Goal: Information Seeking & Learning: Learn about a topic

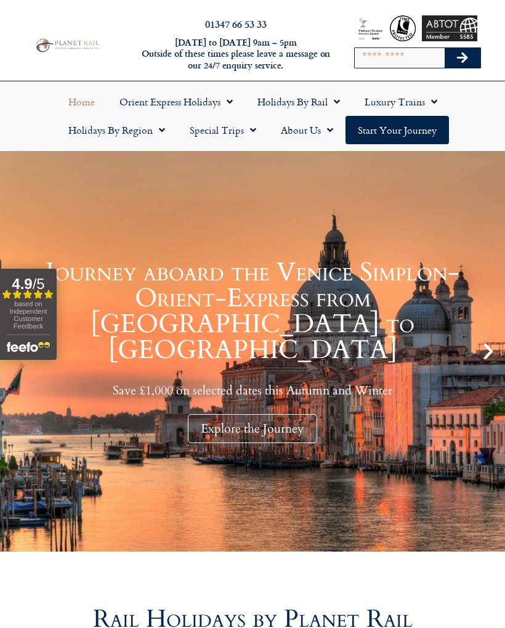
click at [333, 97] on span "Menu" at bounding box center [334, 102] width 12 height 22
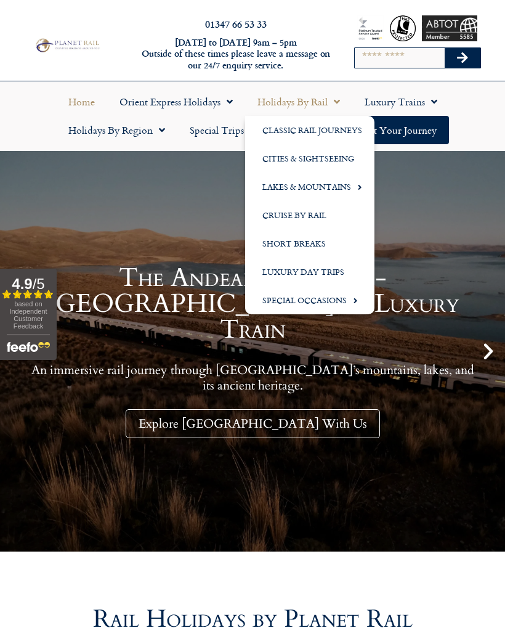
click at [303, 163] on link "Cities & Sightseeing" at bounding box center [309, 158] width 129 height 28
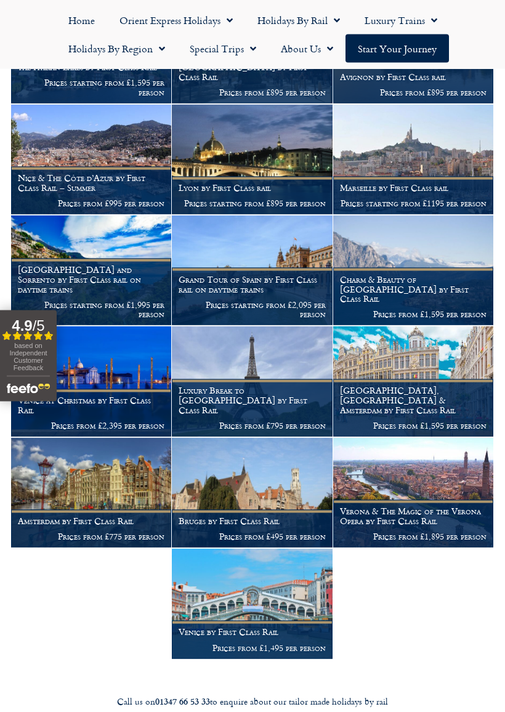
scroll to position [2497, 0]
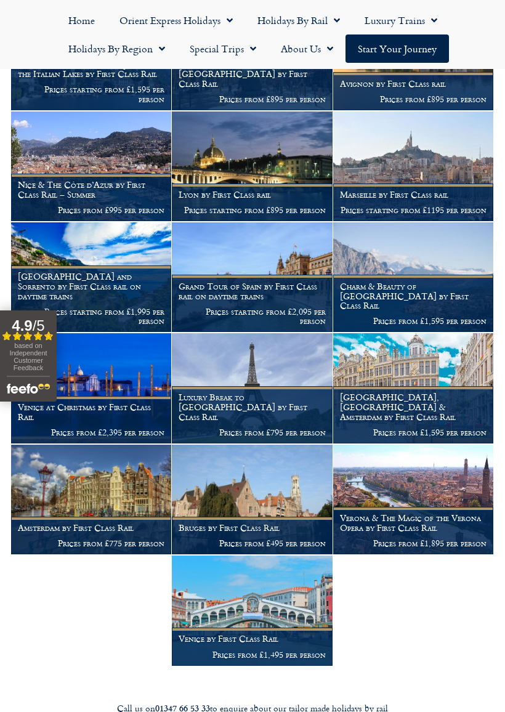
click at [96, 523] on h1 "Amsterdam by First Class Rail" at bounding box center [91, 528] width 147 height 10
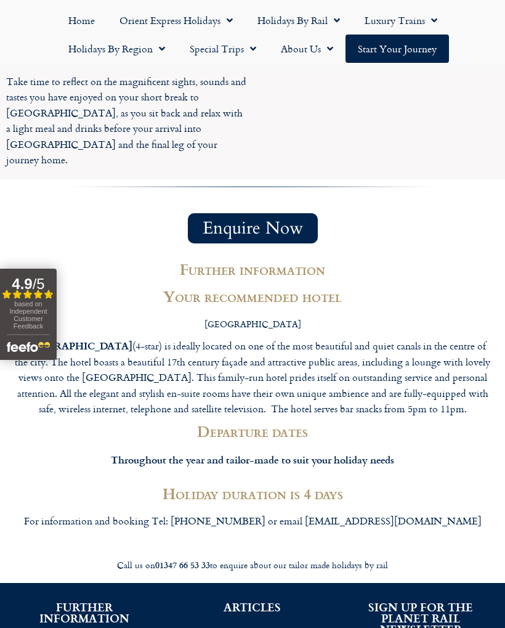
scroll to position [1999, 0]
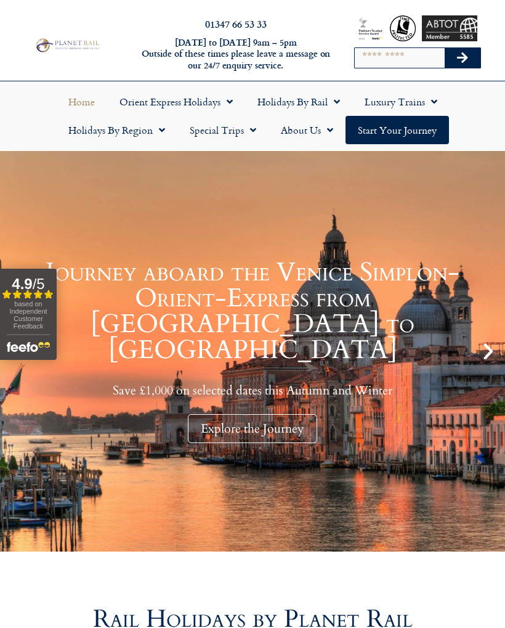
click at [318, 97] on link "Holidays by Rail" at bounding box center [298, 101] width 107 height 28
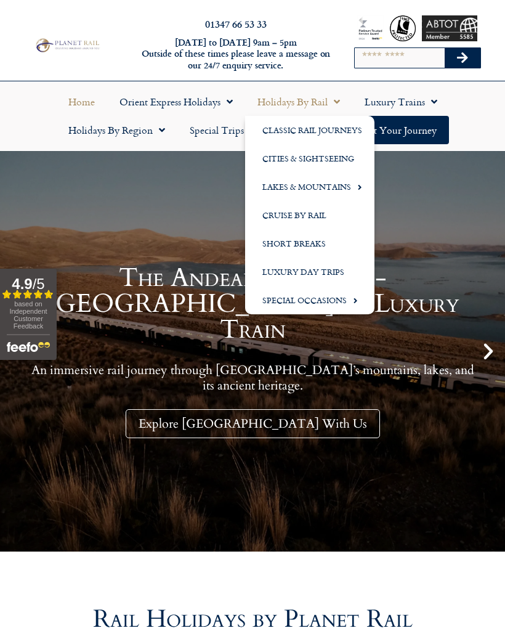
click at [308, 165] on link "Cities & Sightseeing" at bounding box center [309, 158] width 129 height 28
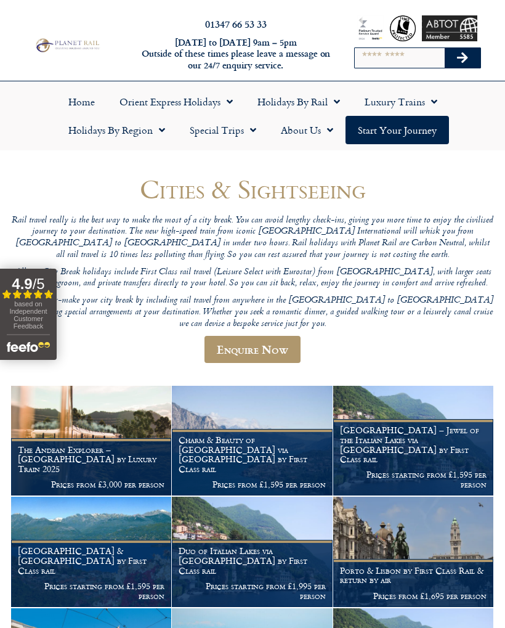
click at [333, 100] on span "Menu" at bounding box center [334, 102] width 12 height 22
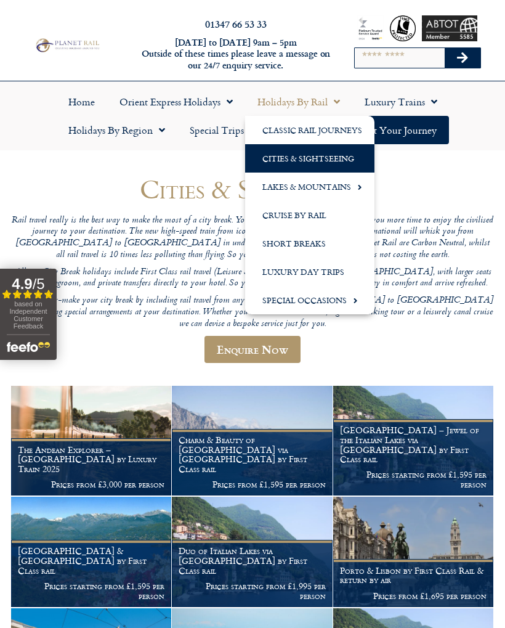
click at [293, 242] on link "Short Breaks" at bounding box center [309, 243] width 129 height 28
click at [288, 236] on link "Short Breaks" at bounding box center [309, 243] width 129 height 28
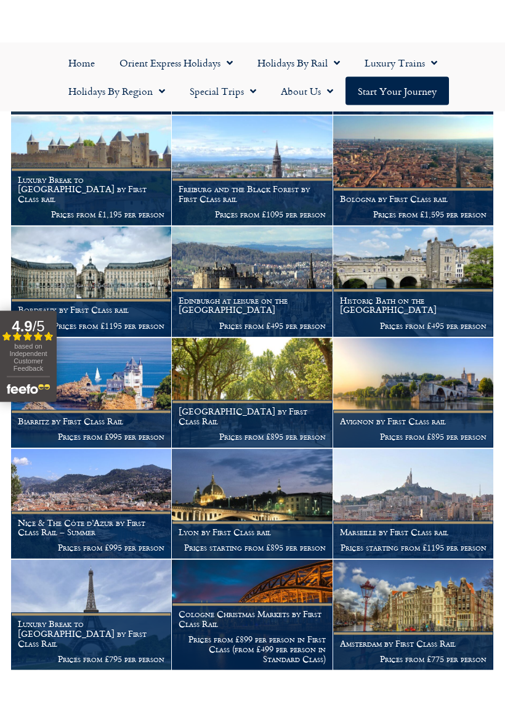
scroll to position [920, 0]
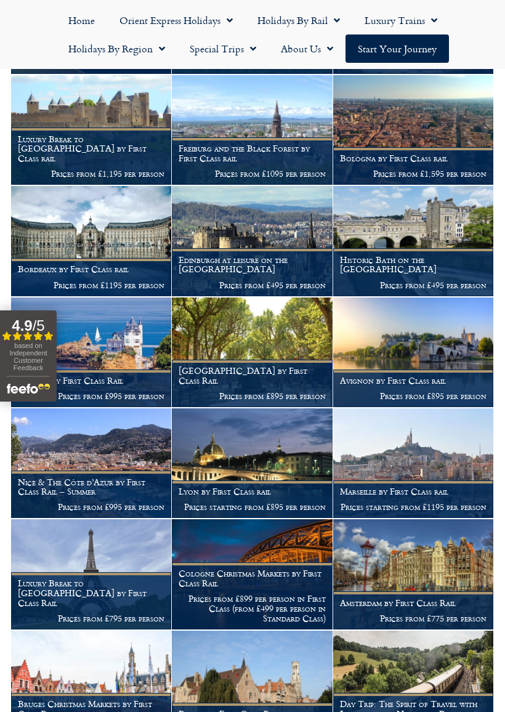
click at [423, 614] on p "Prices from £775 per person" at bounding box center [413, 619] width 147 height 10
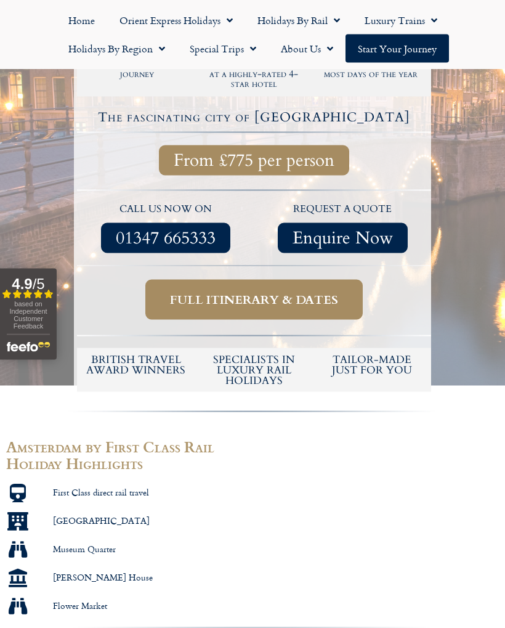
scroll to position [298, 0]
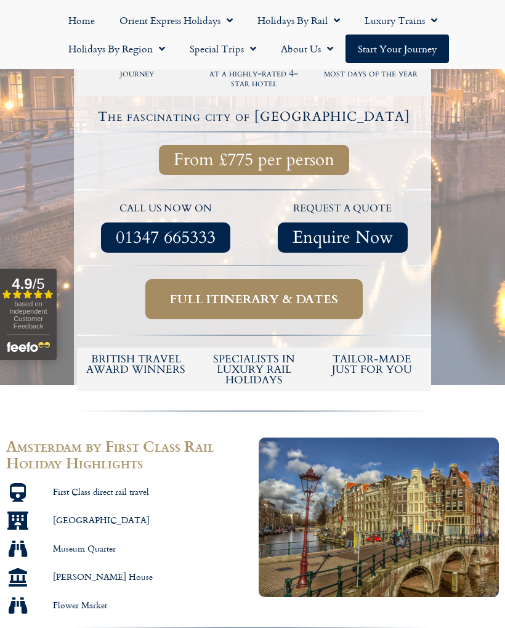
click at [283, 291] on span "Full itinerary & dates" at bounding box center [254, 298] width 168 height 15
click at [285, 291] on span "Full itinerary & dates" at bounding box center [254, 298] width 168 height 15
click at [264, 291] on span "Full itinerary & dates" at bounding box center [254, 298] width 168 height 15
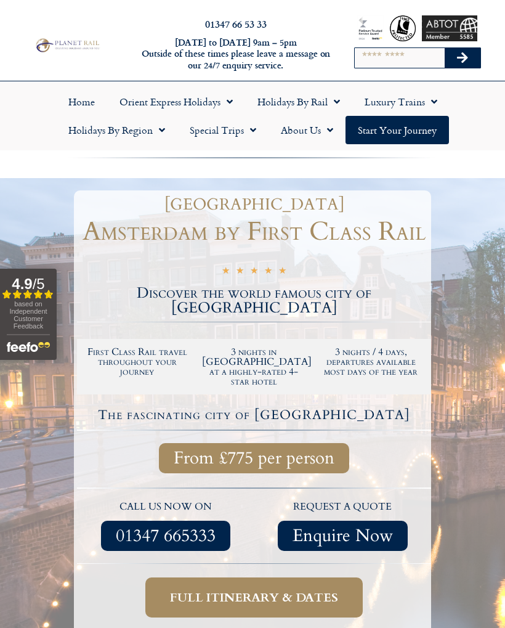
click at [336, 100] on span "Menu" at bounding box center [334, 102] width 12 height 22
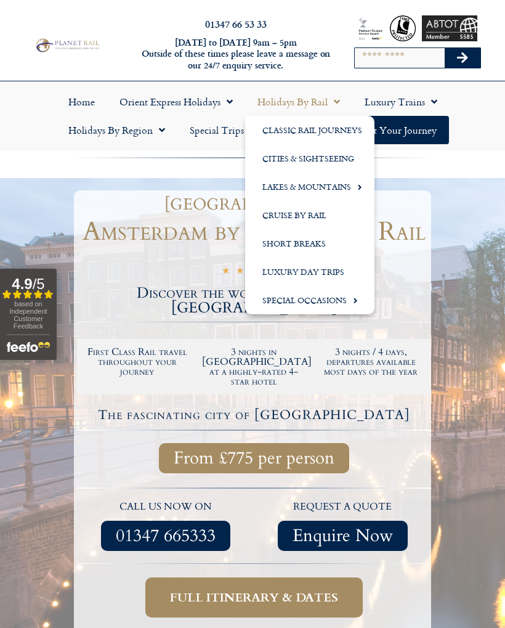
click at [331, 131] on link "Classic Rail Journeys" at bounding box center [309, 130] width 129 height 28
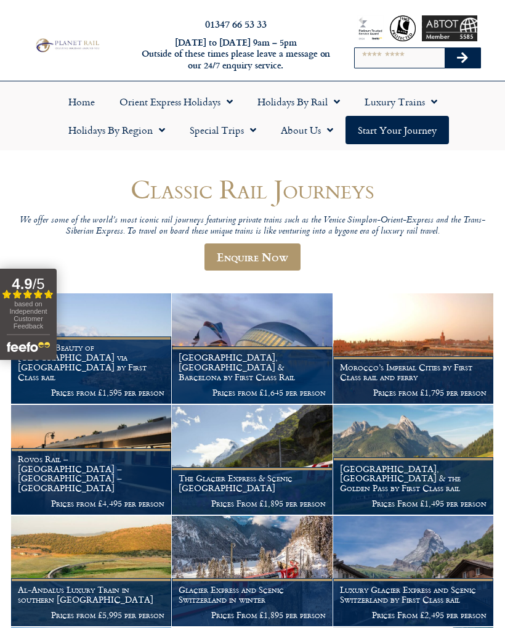
click at [337, 100] on span "Menu" at bounding box center [334, 102] width 12 height 22
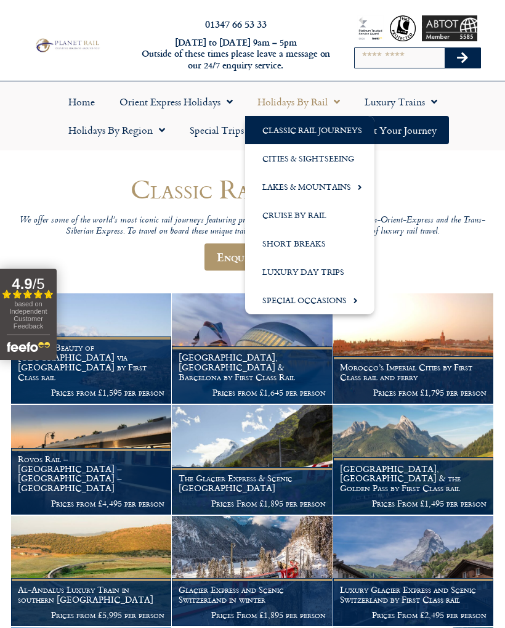
click at [483, 112] on ul "Home Orient Express Holidays Venice Simplon-Orient-Express – 2025 Venice Simplo…" at bounding box center [252, 115] width 493 height 57
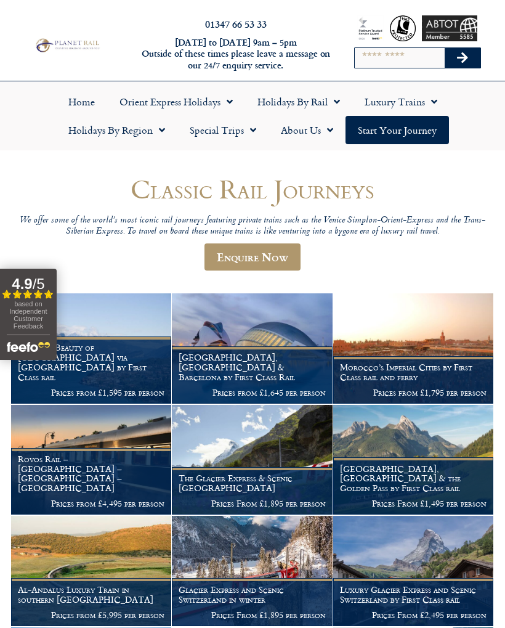
click at [160, 127] on span "Menu" at bounding box center [159, 130] width 12 height 22
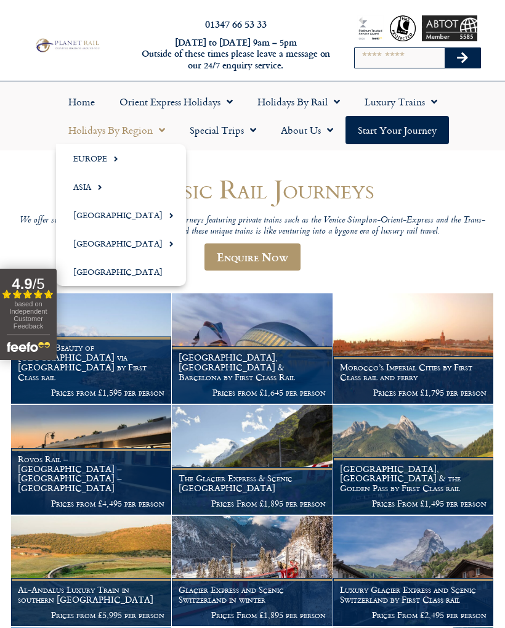
click at [92, 160] on link "Europe" at bounding box center [121, 158] width 130 height 28
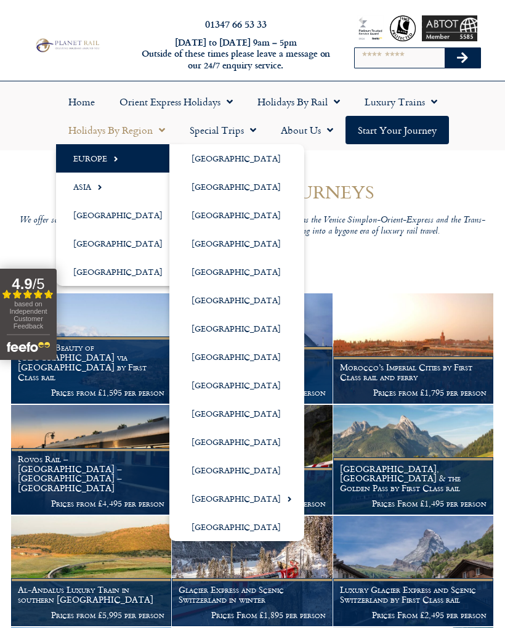
click at [246, 246] on link "[GEOGRAPHIC_DATA]" at bounding box center [236, 243] width 135 height 28
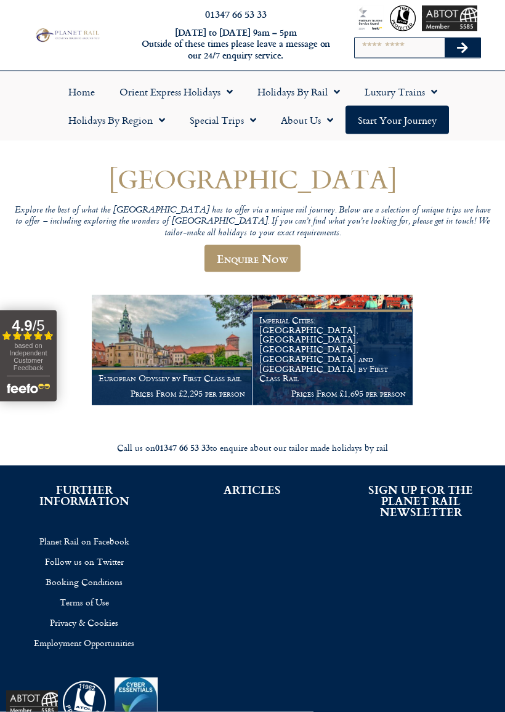
scroll to position [12, 0]
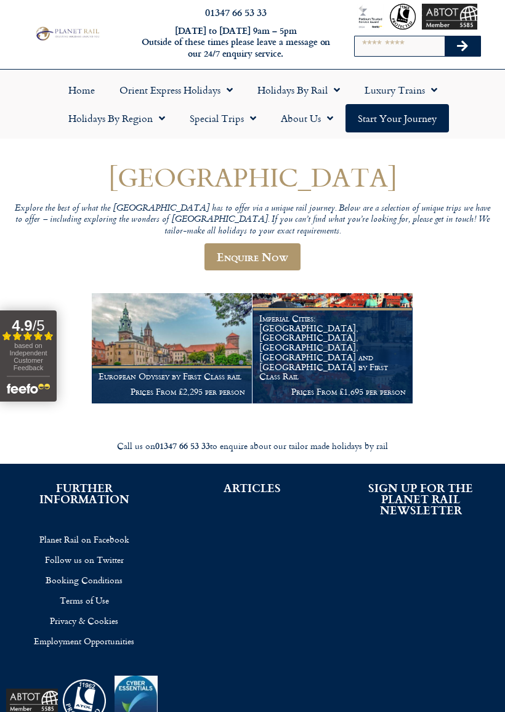
click at [331, 375] on figcaption "Imperial Cities: [GEOGRAPHIC_DATA], [GEOGRAPHIC_DATA], [GEOGRAPHIC_DATA], [GEOG…" at bounding box center [333, 355] width 160 height 96
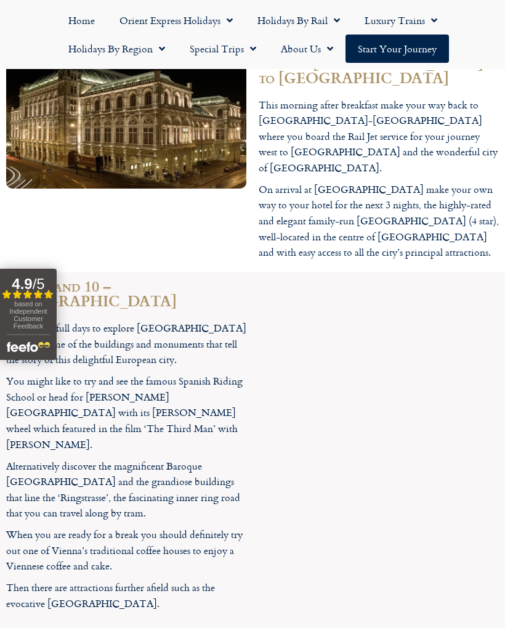
scroll to position [3572, 0]
